Goal: Task Accomplishment & Management: Complete application form

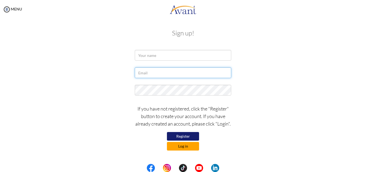
type input "[EMAIL_ADDRESS][DOMAIN_NAME]"
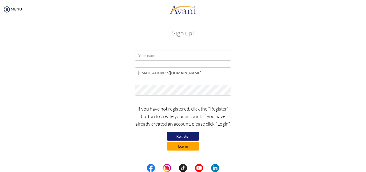
type input "[EMAIL_ADDRESS][DOMAIN_NAME]"
click at [189, 146] on button "Log in" at bounding box center [183, 146] width 32 height 9
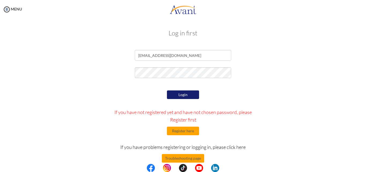
click at [179, 93] on button "Login" at bounding box center [183, 94] width 32 height 9
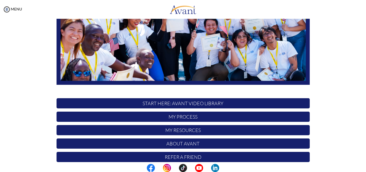
scroll to position [106, 0]
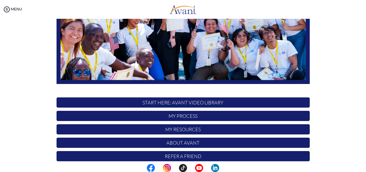
click at [182, 115] on p "My Process" at bounding box center [182, 116] width 253 height 10
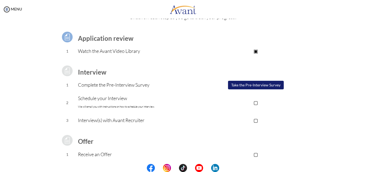
scroll to position [30, 0]
click at [264, 86] on button "Take the Pre-Interview Survey" at bounding box center [256, 84] width 56 height 9
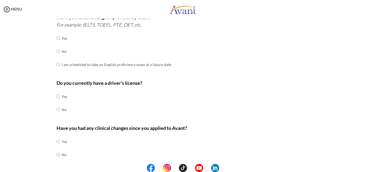
scroll to position [152, 0]
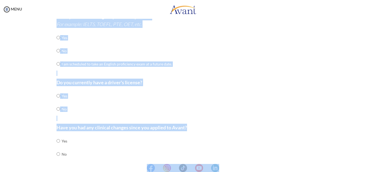
drag, startPoint x: 364, startPoint y: 167, endPoint x: 364, endPoint y: 161, distance: 6.7
click at [364, 161] on body "Maintenance break. Please come back in 2 hours. MENU My Status What is the next…" at bounding box center [183, 86] width 366 height 172
click at [351, 152] on div "Pre-Interview Survey Are you currently in school now? Yes No Have you taken the…" at bounding box center [182, 40] width 355 height 326
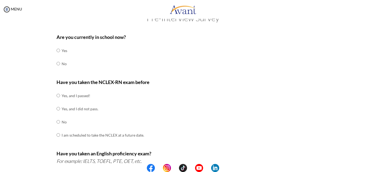
scroll to position [2, 0]
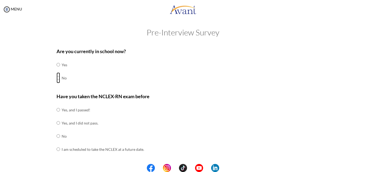
click at [56, 70] on input "radio" at bounding box center [57, 64] width 3 height 11
radio input "true"
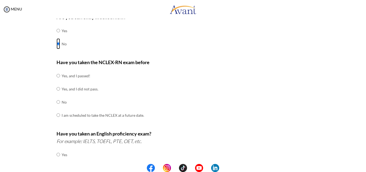
scroll to position [37, 0]
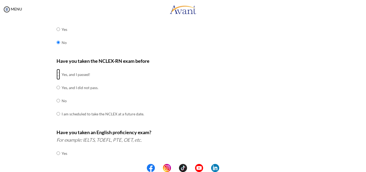
click at [56, 75] on input "radio" at bounding box center [57, 74] width 3 height 11
radio input "true"
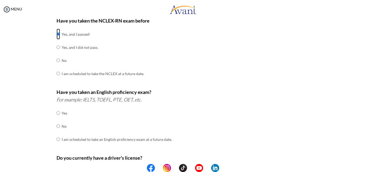
scroll to position [78, 0]
click at [56, 112] on input "radio" at bounding box center [57, 112] width 3 height 11
radio input "true"
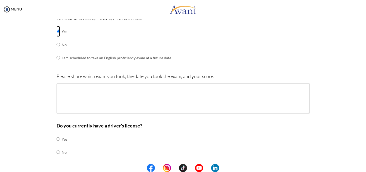
scroll to position [159, 0]
click at [58, 139] on input "radio" at bounding box center [57, 137] width 3 height 11
radio input "true"
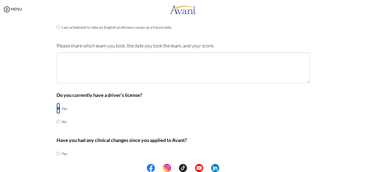
scroll to position [190, 0]
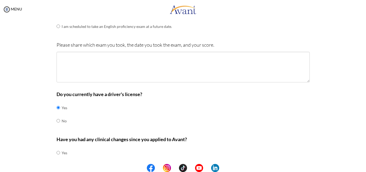
click at [365, 166] on center at bounding box center [183, 167] width 366 height 8
click at [364, 165] on center at bounding box center [183, 167] width 366 height 8
click at [364, 167] on center at bounding box center [183, 167] width 366 height 8
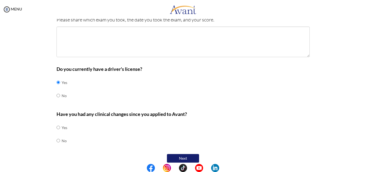
scroll to position [220, 0]
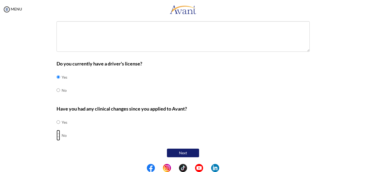
click at [57, 127] on input "radio" at bounding box center [57, 121] width 3 height 11
radio input "true"
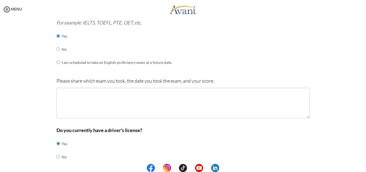
scroll to position [161, 0]
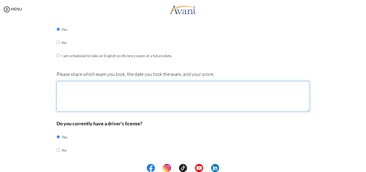
click at [79, 86] on textarea at bounding box center [182, 96] width 253 height 31
drag, startPoint x: 81, startPoint y: 90, endPoint x: 71, endPoint y: 91, distance: 9.4
click at [71, 91] on textarea at bounding box center [182, 96] width 253 height 31
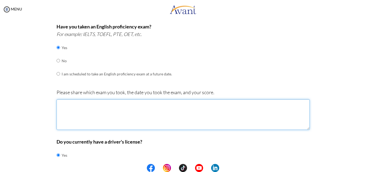
scroll to position [134, 0]
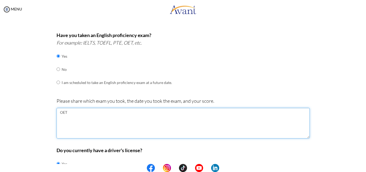
click at [63, 117] on textarea "OET" at bounding box center [182, 123] width 253 height 31
click at [70, 112] on textarea "OET" at bounding box center [182, 123] width 253 height 31
click at [79, 123] on textarea "OET Test Date:[DATE] Listening: B 3(380" at bounding box center [182, 123] width 253 height 31
click at [92, 125] on textarea "OET Test Date:[DATE] Listening: B (380" at bounding box center [182, 123] width 253 height 31
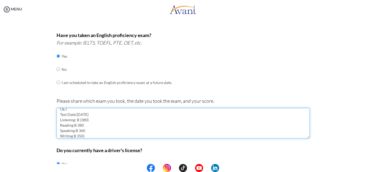
click at [87, 127] on textarea "OET Test Date:[DATE] Listening: B (380) Reading B 380 Speaking B 360 Writing B …" at bounding box center [182, 123] width 253 height 31
click at [86, 134] on textarea "OET Test Date:[DATE] Listening: B (380) Reading B 380) Speaking B 360 Writing B…" at bounding box center [182, 123] width 253 height 31
click at [74, 124] on textarea "OET Test Date:[DATE] Listening: B (380) Reading B 380) Speaking B 360) Writing …" at bounding box center [182, 123] width 253 height 31
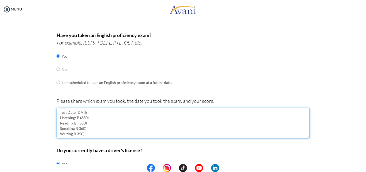
click at [77, 128] on textarea "OET Test Date:[DATE] Listening: B (380) Reading B ( 380) Speaking B 360) Writin…" at bounding box center [182, 123] width 253 height 31
click at [75, 135] on textarea "OET Test Date:[DATE] Listening: B (380) Reading B ( 380) Speaking B (360) Writi…" at bounding box center [182, 123] width 253 height 31
click at [69, 112] on textarea "OET Test Date:[DATE] Listening: B (380) Reading B ( 380) Speaking B (360) Writi…" at bounding box center [182, 123] width 253 height 31
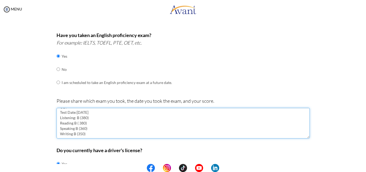
click at [71, 124] on textarea "OET Test Date:[DATE] Listening: B (380) Reading B ( 380) Speaking B (360) Writi…" at bounding box center [182, 123] width 253 height 31
click at [73, 128] on textarea "OET Test Date:[DATE] Listening: B (380) Reading: B ( 380) Speaking B (360) Writ…" at bounding box center [182, 123] width 253 height 31
click at [71, 134] on textarea "OET Test Date:[DATE] Listening: B (380) Reading: B ( 380) Speaking: B (360) Wri…" at bounding box center [182, 123] width 253 height 31
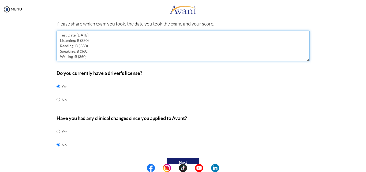
scroll to position [220, 0]
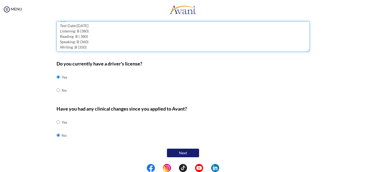
type textarea "OET Test Date:[DATE] Listening: B (380) Reading: B ( 380) Speaking: B (360) Wri…"
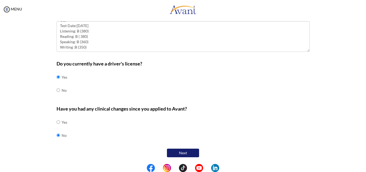
click at [183, 151] on button "Next" at bounding box center [183, 152] width 32 height 9
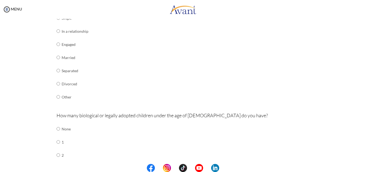
scroll to position [91, 0]
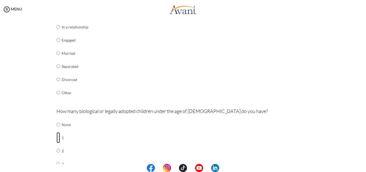
click at [56, 130] on input "radio" at bounding box center [57, 124] width 3 height 11
radio input "true"
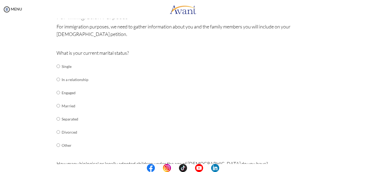
scroll to position [37, 0]
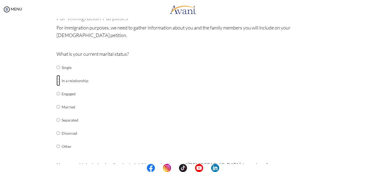
click at [57, 73] on input "radio" at bounding box center [57, 67] width 3 height 11
radio input "true"
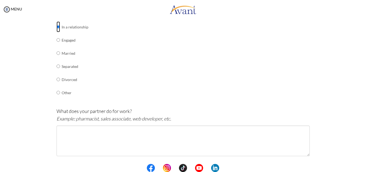
scroll to position [118, 0]
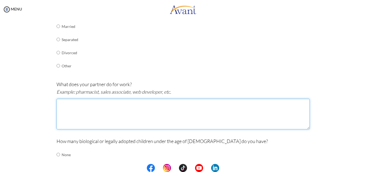
click at [74, 105] on textarea at bounding box center [182, 113] width 253 height 31
drag, startPoint x: 67, startPoint y: 104, endPoint x: 155, endPoint y: 108, distance: 88.4
click at [155, 108] on textarea "Bussiness" at bounding box center [182, 113] width 253 height 31
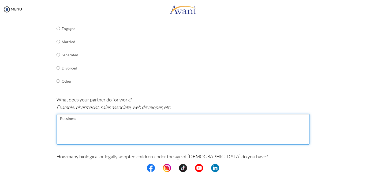
scroll to position [107, 0]
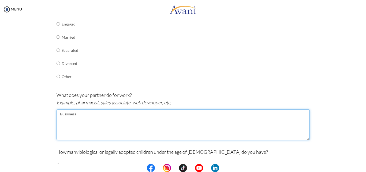
click at [83, 112] on textarea "Bussiness" at bounding box center [182, 124] width 253 height 31
type textarea "B"
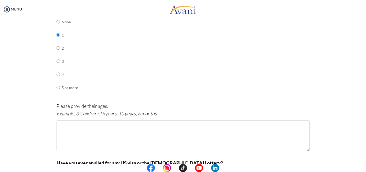
scroll to position [241, 0]
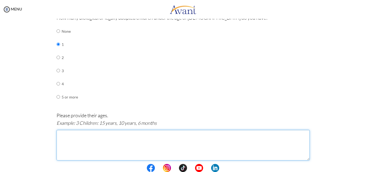
click at [67, 136] on textarea at bounding box center [182, 145] width 253 height 31
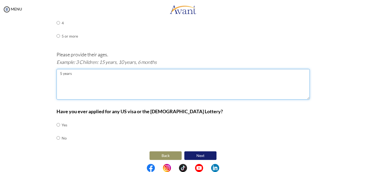
scroll to position [304, 0]
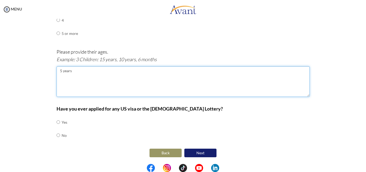
type textarea "5 years"
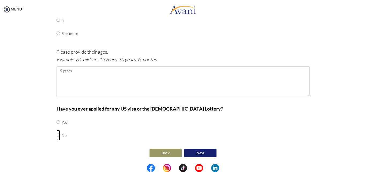
click at [57, 127] on input "radio" at bounding box center [57, 121] width 3 height 11
radio input "true"
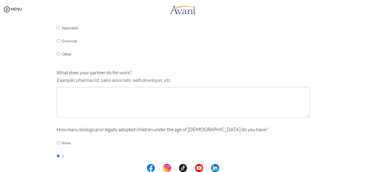
scroll to position [117, 0]
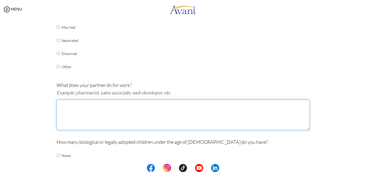
click at [88, 108] on textarea at bounding box center [182, 114] width 253 height 31
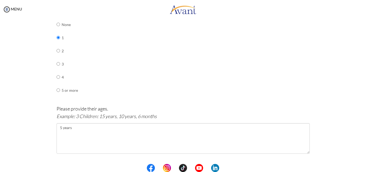
scroll to position [251, 0]
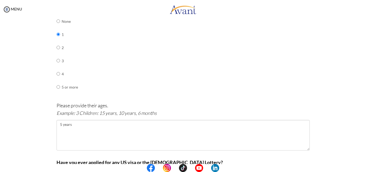
type textarea "Paramedic"
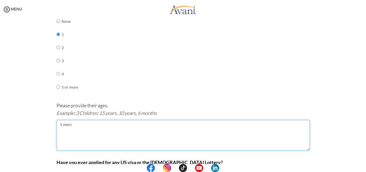
click at [57, 125] on textarea "5 years" at bounding box center [182, 135] width 253 height 31
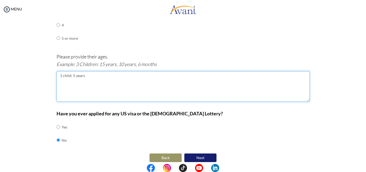
scroll to position [304, 0]
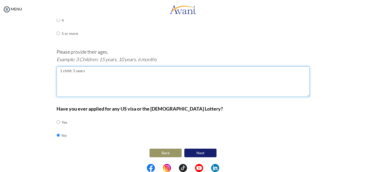
type textarea "1 child: 5 years"
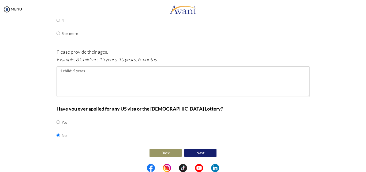
click at [199, 153] on button "Next" at bounding box center [200, 152] width 32 height 9
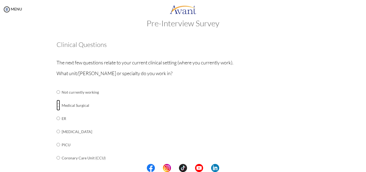
click at [56, 97] on input "radio" at bounding box center [57, 91] width 3 height 11
radio input "true"
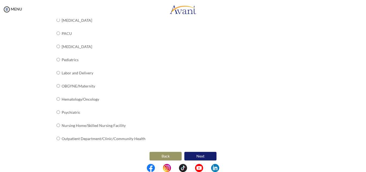
scroll to position [217, 0]
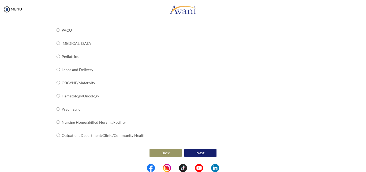
click at [197, 151] on button "Next" at bounding box center [200, 152] width 32 height 9
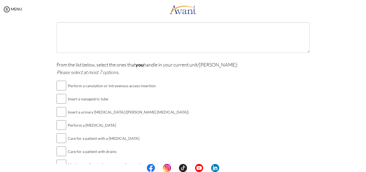
scroll to position [134, 0]
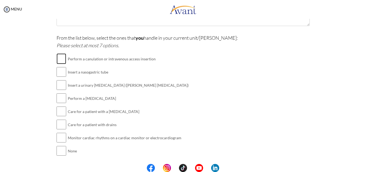
click at [60, 60] on input "checkbox" at bounding box center [61, 58] width 10 height 11
checkbox input "true"
click at [60, 87] on input "checkbox" at bounding box center [61, 84] width 10 height 11
checkbox input "true"
click at [61, 109] on input "checkbox" at bounding box center [61, 111] width 10 height 11
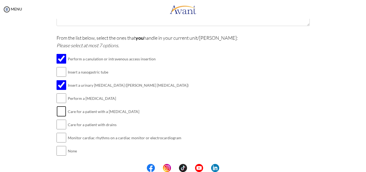
checkbox input "true"
click at [59, 98] on input "checkbox" at bounding box center [61, 98] width 10 height 11
checkbox input "true"
click at [61, 71] on input "checkbox" at bounding box center [61, 71] width 10 height 11
checkbox input "true"
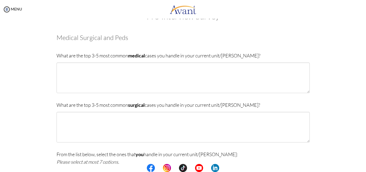
scroll to position [0, 0]
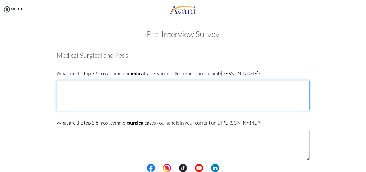
click at [68, 88] on textarea at bounding box center [182, 95] width 253 height 31
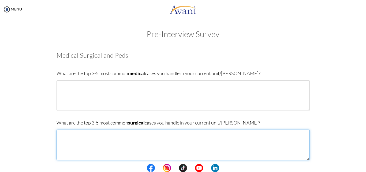
click at [65, 134] on textarea at bounding box center [182, 144] width 253 height 31
click at [58, 134] on textarea "[MEDICAL_DATA]" at bounding box center [182, 144] width 253 height 31
click at [92, 135] on textarea "1.[MEDICAL_DATA]" at bounding box center [182, 144] width 253 height 31
type textarea "1.[MEDICAL_DATA] 2.Amputations 3.Burns 4.Soft tissue injuries 5.Head injuries"
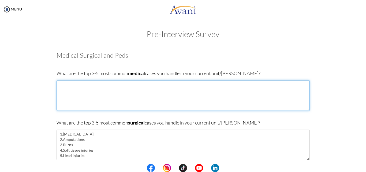
click at [77, 84] on textarea at bounding box center [182, 95] width 253 height 31
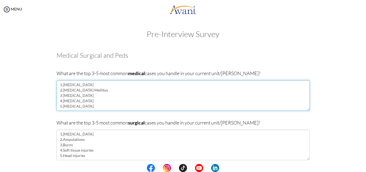
click at [74, 101] on textarea "1.[MEDICAL_DATA] 2.[MEDICAL_DATA] Mellitus 3 [MEDICAL_DATA] 4.[MEDICAL_DATA] 5.…" at bounding box center [182, 95] width 253 height 31
click at [81, 96] on textarea "1.[MEDICAL_DATA] 2.[MEDICAL_DATA] Mellitus 3 [MEDICAL_DATA] 4.[MEDICAL_DATA]. 5…" at bounding box center [182, 95] width 253 height 31
click at [92, 91] on textarea "1.[MEDICAL_DATA] 2.[MEDICAL_DATA] Mellitus 3 [MEDICAL_DATA]. 4.[MEDICAL_DATA]. …" at bounding box center [182, 95] width 253 height 31
click at [86, 85] on textarea "1.[MEDICAL_DATA] 2.[MEDICAL_DATA] Mellitus. 3 [MEDICAL_DATA]. 4.[MEDICAL_DATA].…" at bounding box center [182, 95] width 253 height 31
type textarea "1.[MEDICAL_DATA]. 2.[MEDICAL_DATA] Mellitus. 3 [MEDICAL_DATA]. 4.[MEDICAL_DATA]…"
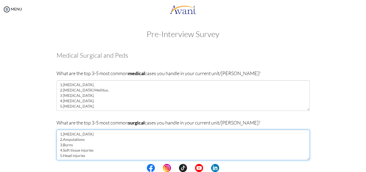
click at [87, 135] on textarea "1.[MEDICAL_DATA] 2.Amputations 3.Burns 4.Soft tissue injuries 5.Head injuries" at bounding box center [182, 144] width 253 height 31
click at [86, 139] on textarea "1.[MEDICAL_DATA]. 2.Amputations 3.Burns 4.Soft tissue injuries 5.Head injuries" at bounding box center [182, 144] width 253 height 31
click at [74, 145] on textarea "1.[MEDICAL_DATA]. 2.Amputations . 3.Burns 4.Soft tissue injuries 5.Head injuries" at bounding box center [182, 144] width 253 height 31
click at [93, 151] on textarea "1.[MEDICAL_DATA]. 2.Amputations . 3.Burns. 4.Soft tissue injuries 5.Head injuri…" at bounding box center [182, 144] width 253 height 31
click at [84, 155] on textarea "1.[MEDICAL_DATA]. 2.Amputations . 3.Burns. 4.Soft tissue injuries. 5.Head injur…" at bounding box center [182, 144] width 253 height 31
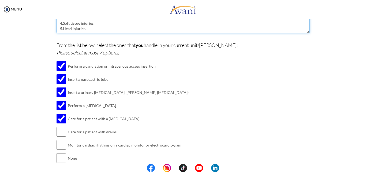
scroll to position [149, 0]
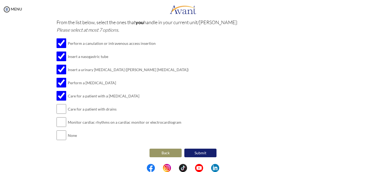
type textarea "1.[MEDICAL_DATA]. 2.Amputations . 3.Burns. 4.Soft tissue injuries. 5.Head injur…"
click at [198, 153] on button "Submit" at bounding box center [200, 152] width 32 height 9
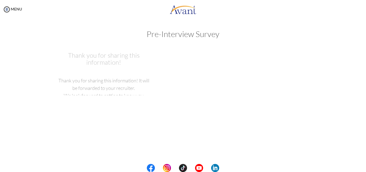
scroll to position [0, 0]
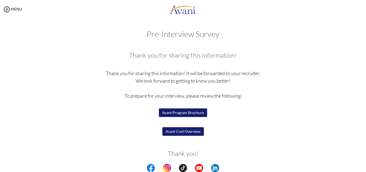
click at [181, 112] on button "Avant Program Brochure" at bounding box center [183, 112] width 48 height 9
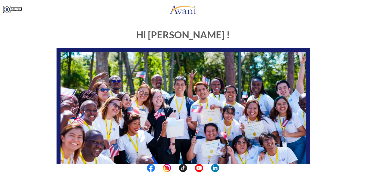
click at [8, 8] on img at bounding box center [7, 9] width 8 height 8
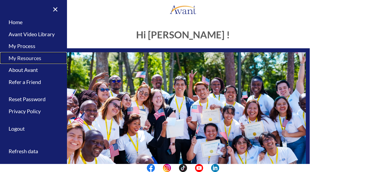
click at [29, 56] on link "My Resources" at bounding box center [33, 58] width 67 height 12
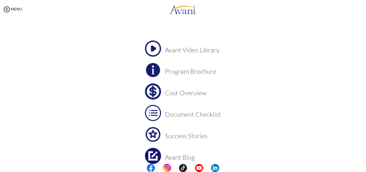
scroll to position [45, 0]
